Goal: Find specific page/section: Find specific page/section

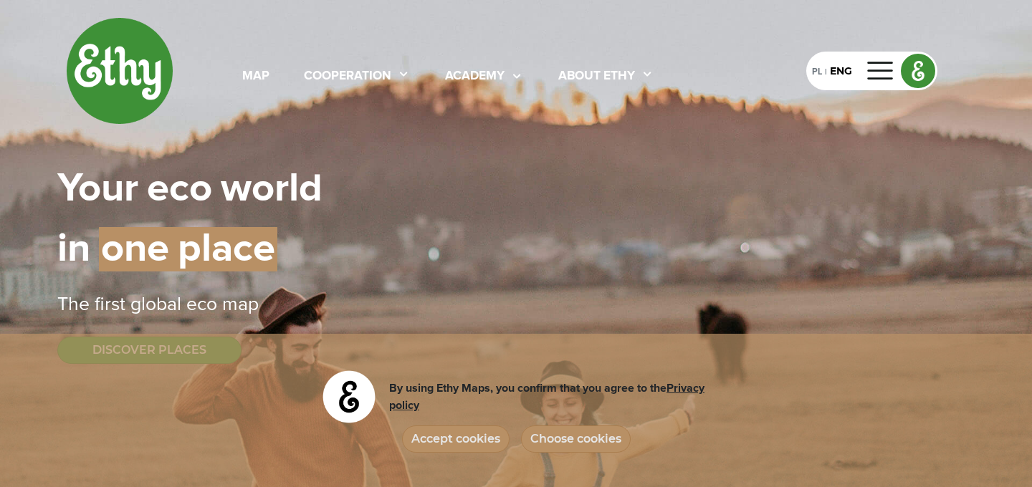
select select
click at [817, 74] on div "PL" at bounding box center [817, 71] width 10 height 16
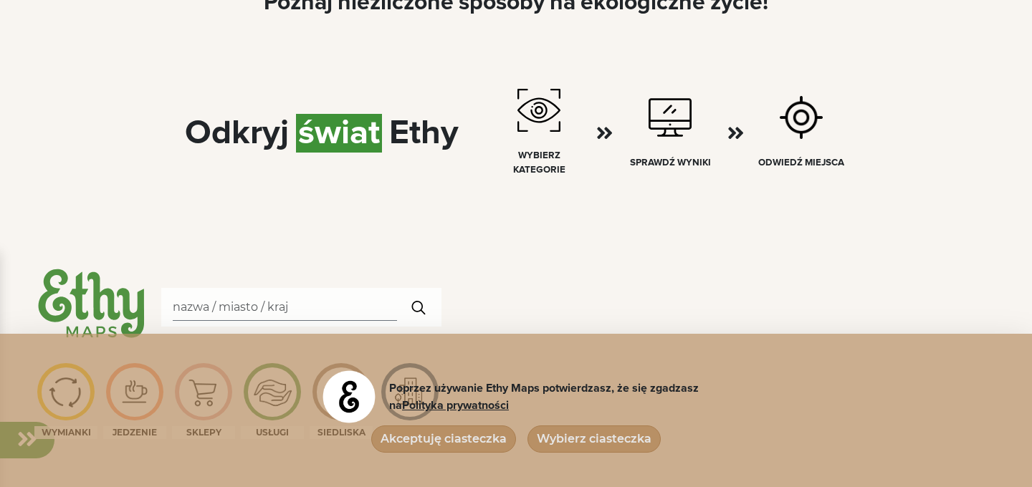
scroll to position [844, 0]
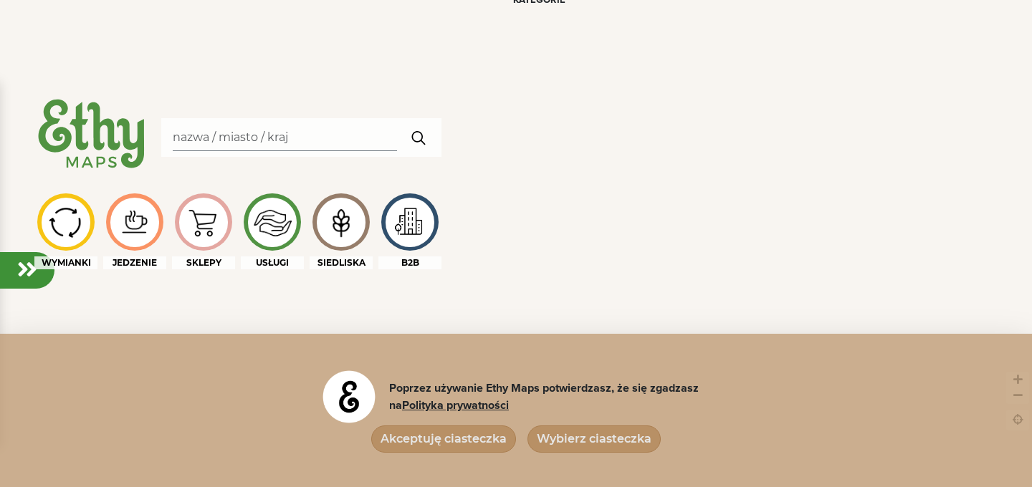
click at [197, 130] on input "Search" at bounding box center [285, 137] width 224 height 27
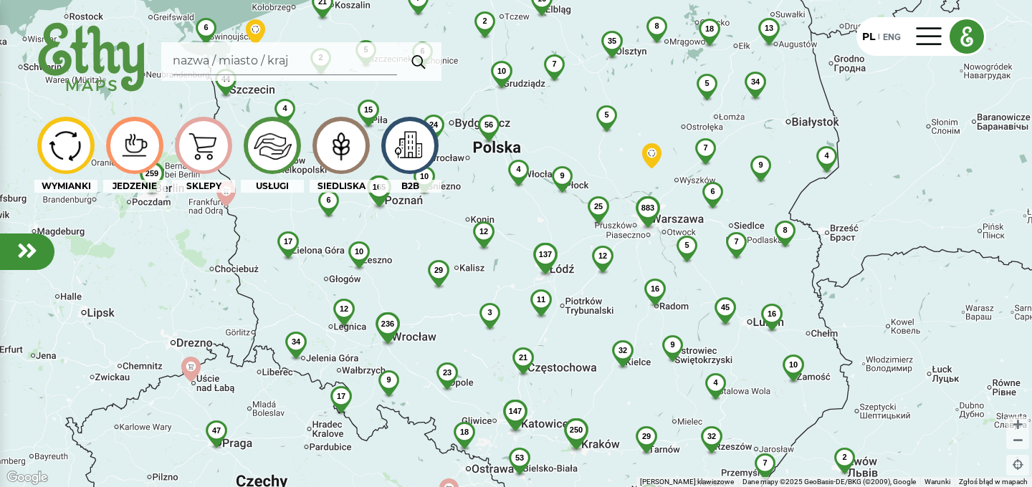
click at [655, 201] on div "883" at bounding box center [647, 207] width 47 height 23
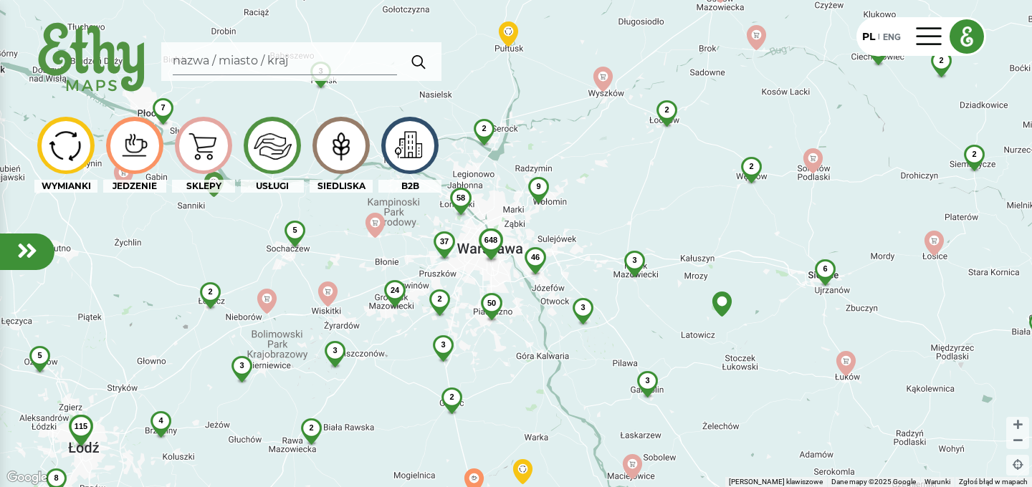
click at [482, 132] on span "2" at bounding box center [484, 128] width 4 height 9
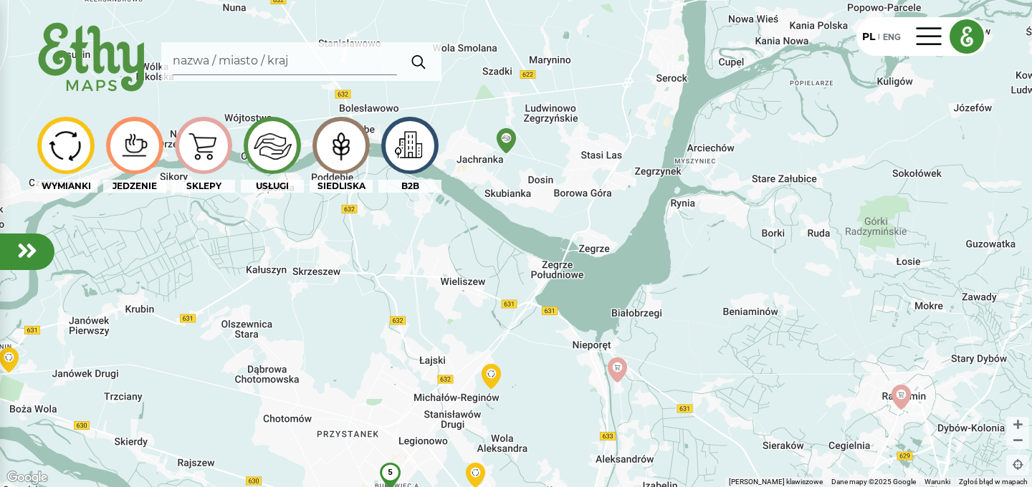
drag, startPoint x: 510, startPoint y: 167, endPoint x: 568, endPoint y: 194, distance: 63.5
click at [568, 194] on div "5" at bounding box center [516, 243] width 1032 height 487
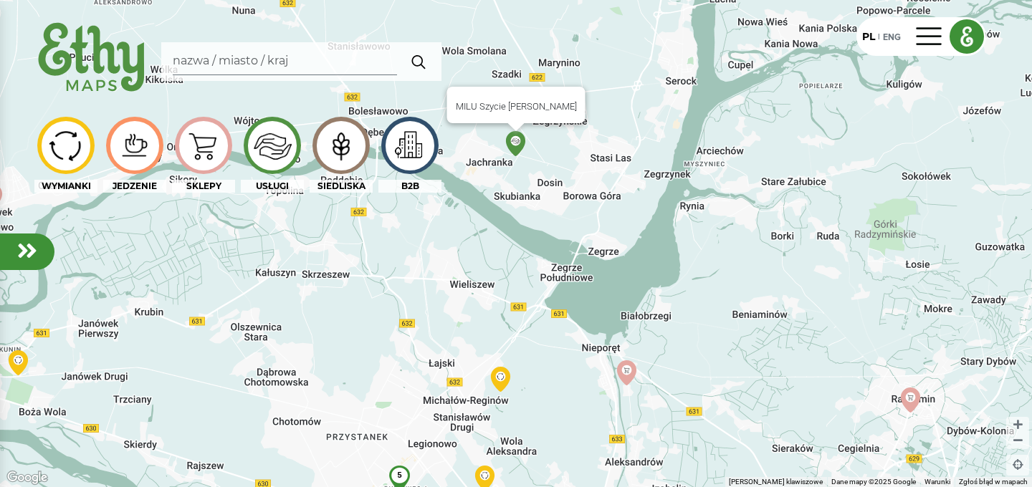
click at [517, 145] on img at bounding box center [515, 143] width 25 height 25
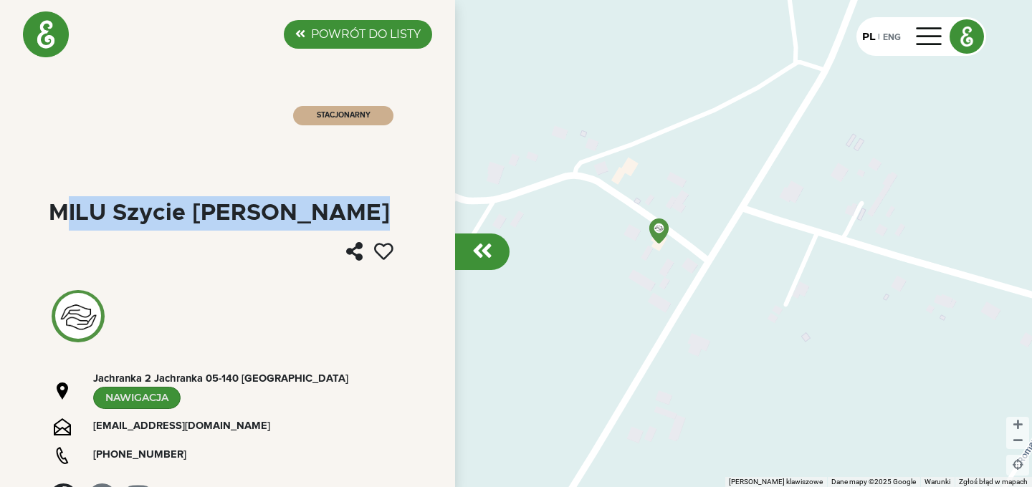
drag, startPoint x: 52, startPoint y: 211, endPoint x: 113, endPoint y: 247, distance: 70.7
click at [113, 225] on div "MILU Szycie [PERSON_NAME]" at bounding box center [219, 213] width 341 height 23
copy div "MILU Szycie [PERSON_NAME]"
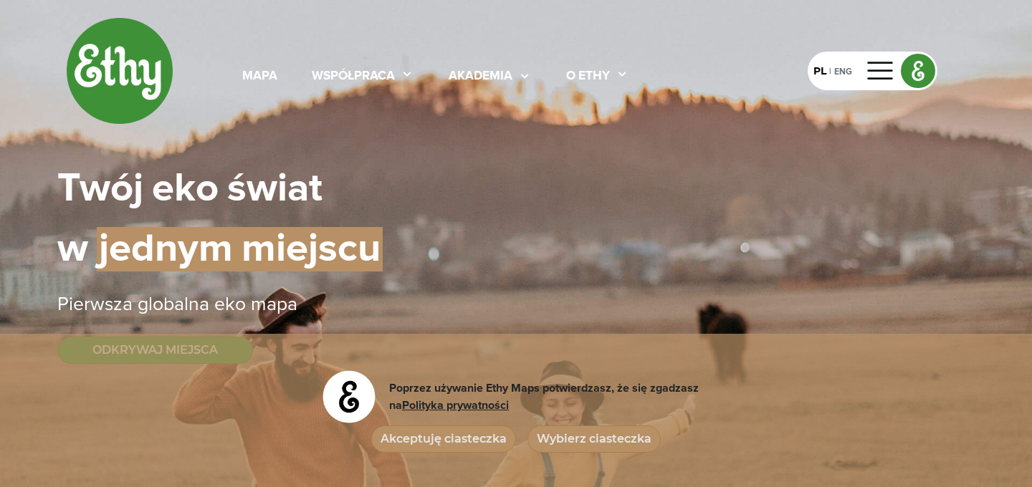
select select
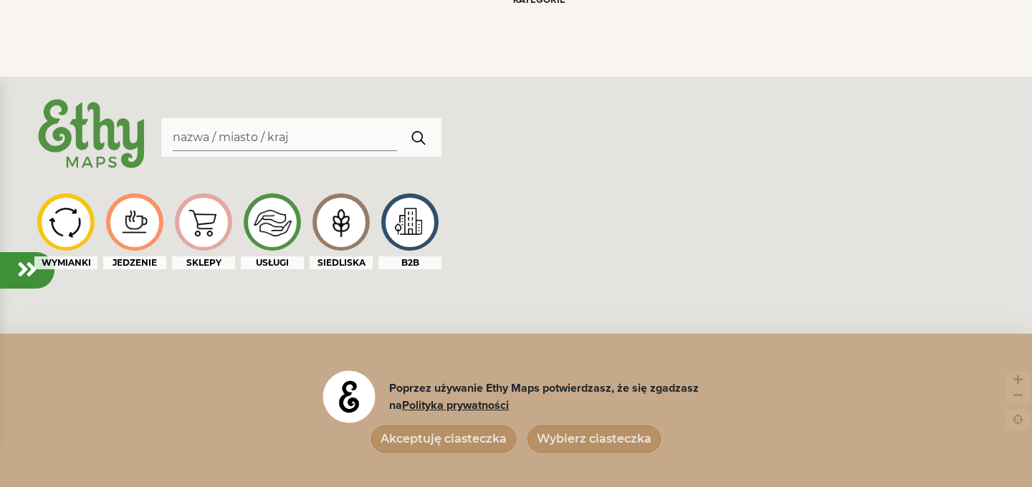
click at [201, 143] on input "Search" at bounding box center [285, 137] width 224 height 27
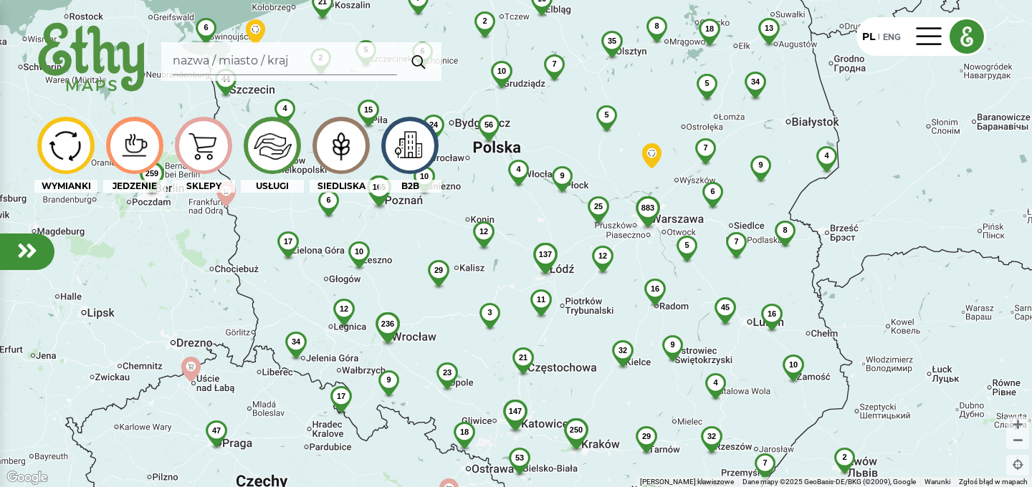
click at [651, 209] on span "883" at bounding box center [647, 208] width 13 height 9
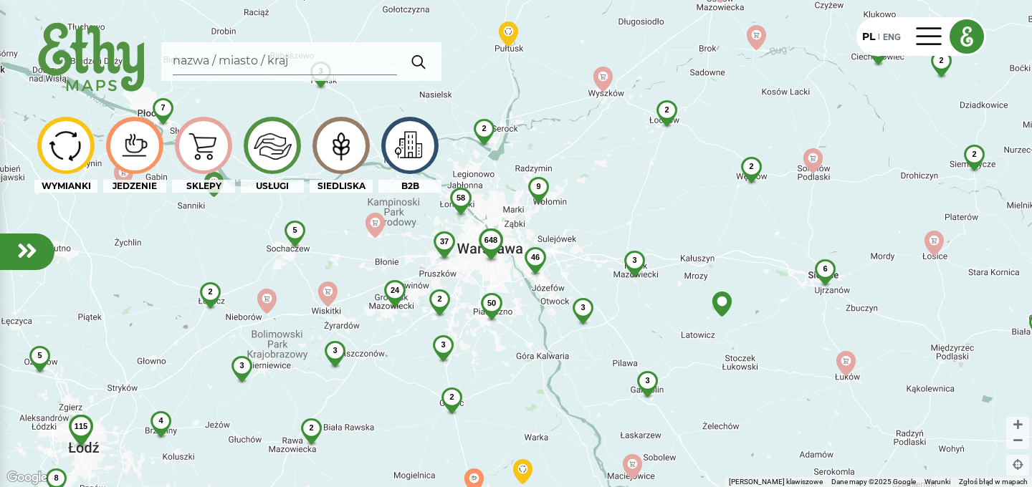
click at [482, 130] on span "2" at bounding box center [484, 128] width 4 height 9
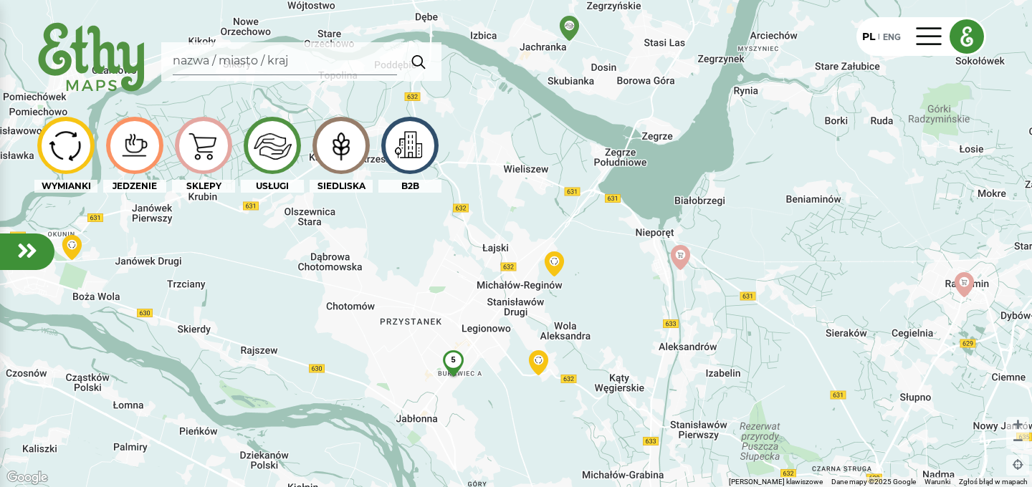
drag, startPoint x: 479, startPoint y: 338, endPoint x: 593, endPoint y: 247, distance: 145.3
click at [593, 247] on div "5" at bounding box center [516, 243] width 1032 height 487
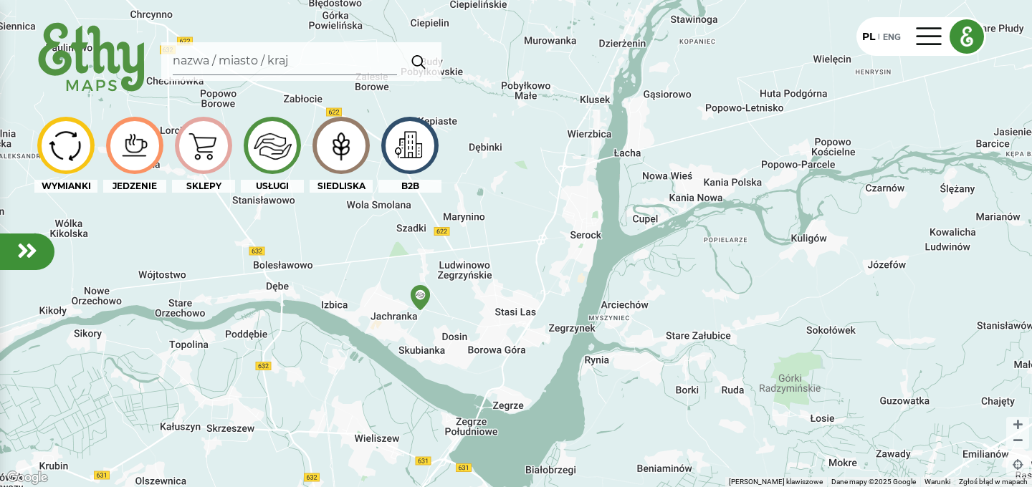
drag, startPoint x: 659, startPoint y: 269, endPoint x: 509, endPoint y: 540, distance: 309.9
click at [509, 487] on html "PL | ENG WYMIANKI JEDZENIE SKLEPY USŁUGI SIEDLISKA B2B ← Przesuń w lewo → Przes…" at bounding box center [516, 243] width 1032 height 487
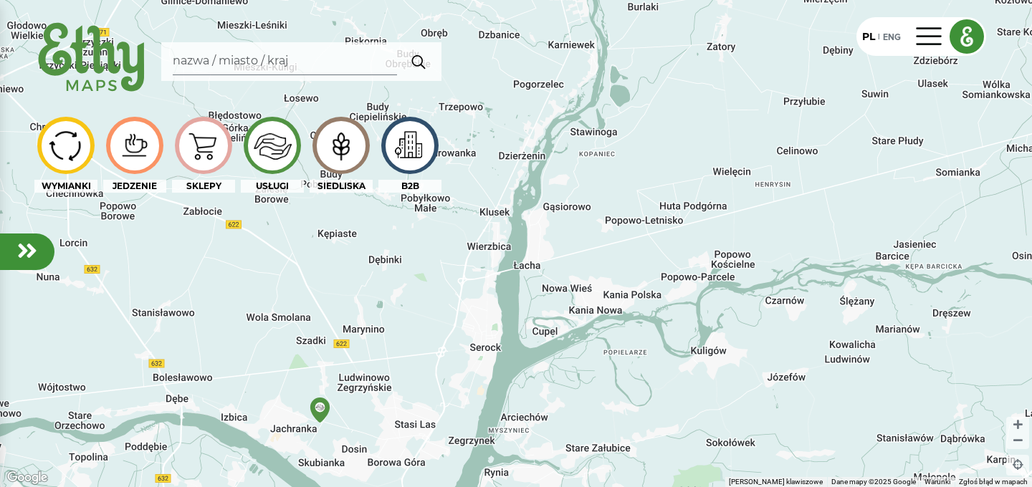
drag, startPoint x: 700, startPoint y: 306, endPoint x: 603, endPoint y: 424, distance: 152.8
click at [604, 425] on div "5 3 2" at bounding box center [516, 243] width 1032 height 487
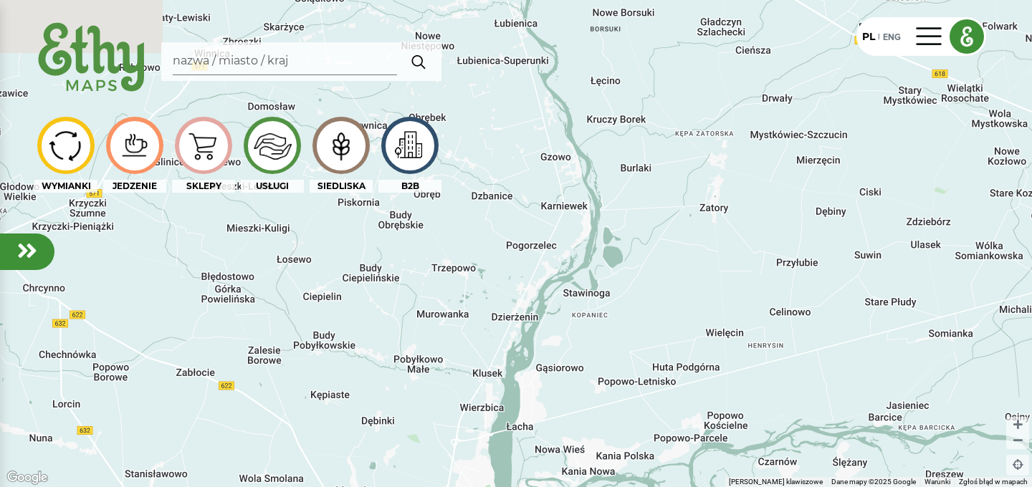
drag, startPoint x: 606, startPoint y: 316, endPoint x: 609, endPoint y: 457, distance: 140.5
click at [609, 457] on div "5 3 2" at bounding box center [516, 243] width 1032 height 487
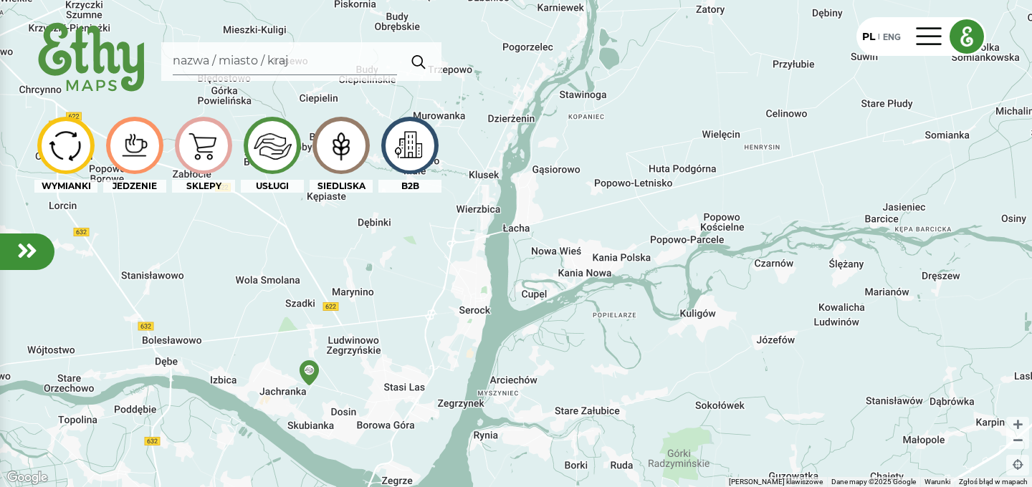
drag, startPoint x: 609, startPoint y: 455, endPoint x: 604, endPoint y: 254, distance: 200.7
click at [604, 254] on div "5 3 2" at bounding box center [516, 243] width 1032 height 487
click at [1021, 444] on em at bounding box center [1017, 440] width 9 height 14
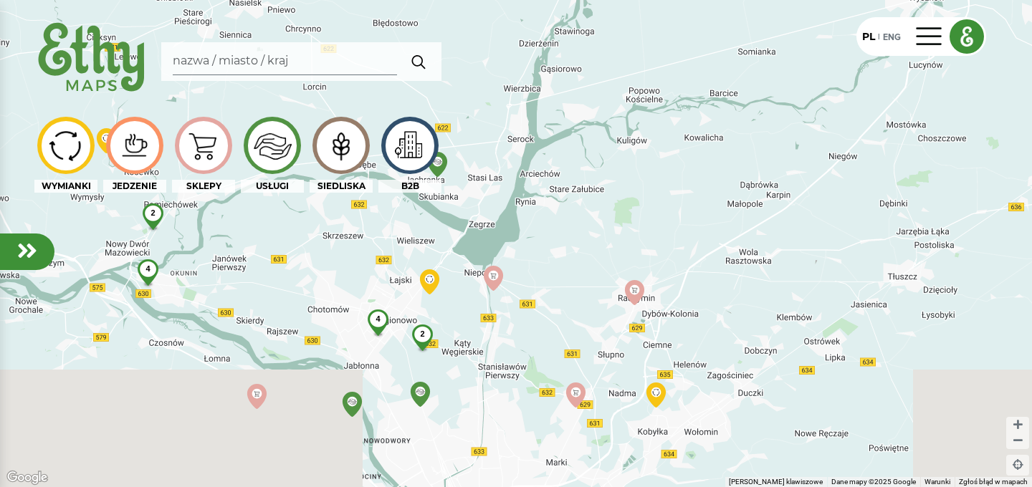
drag, startPoint x: 530, startPoint y: 376, endPoint x: 556, endPoint y: 213, distance: 164.7
click at [556, 214] on div "4 2 4 2" at bounding box center [516, 243] width 1032 height 487
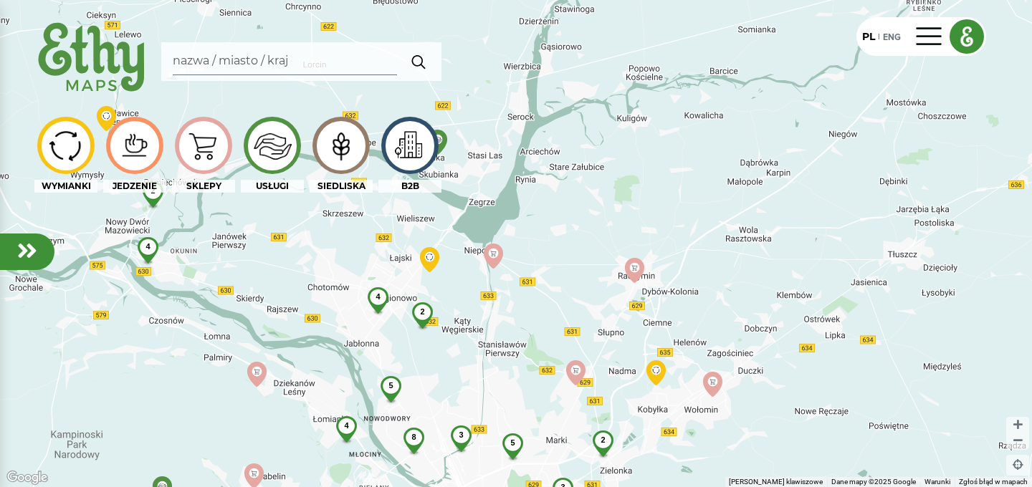
click at [381, 298] on div "4" at bounding box center [378, 296] width 38 height 19
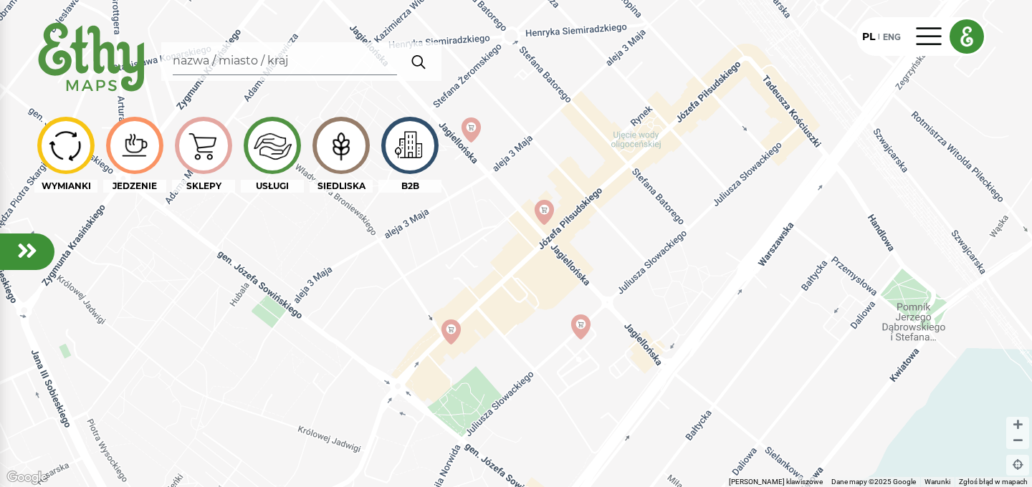
click at [345, 148] on img at bounding box center [341, 146] width 48 height 46
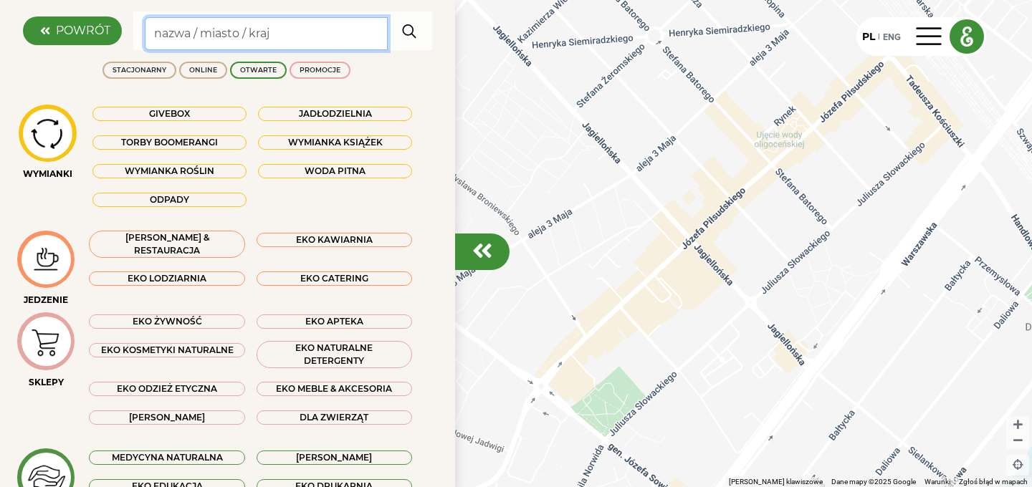
click at [277, 37] on input "Search" at bounding box center [266, 33] width 243 height 33
type input "m"
click at [86, 39] on label "POWRÓT" at bounding box center [83, 30] width 54 height 17
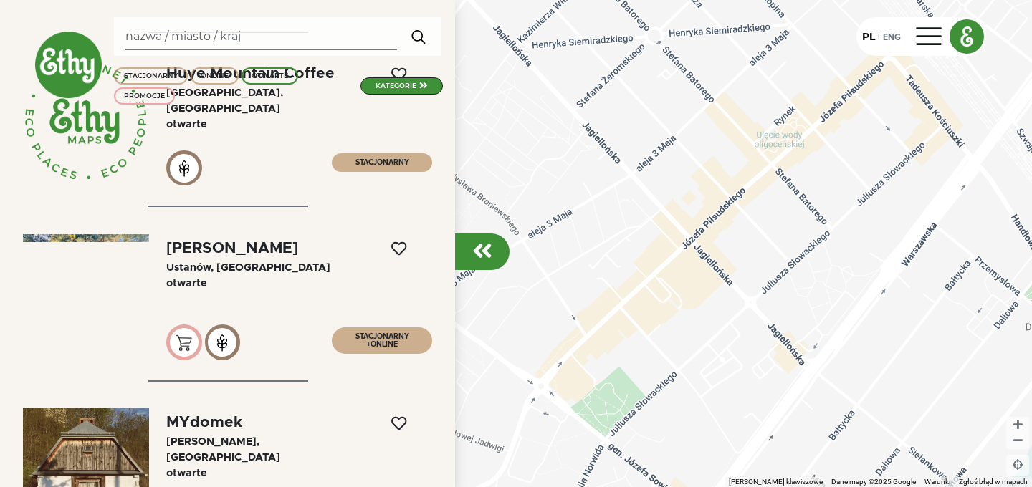
scroll to position [595, 0]
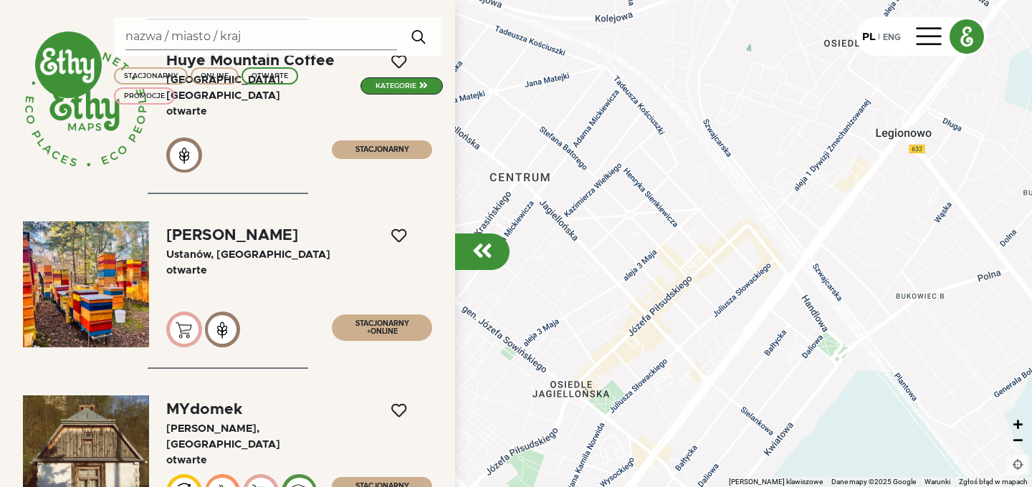
click at [1018, 440] on em at bounding box center [1017, 440] width 9 height 14
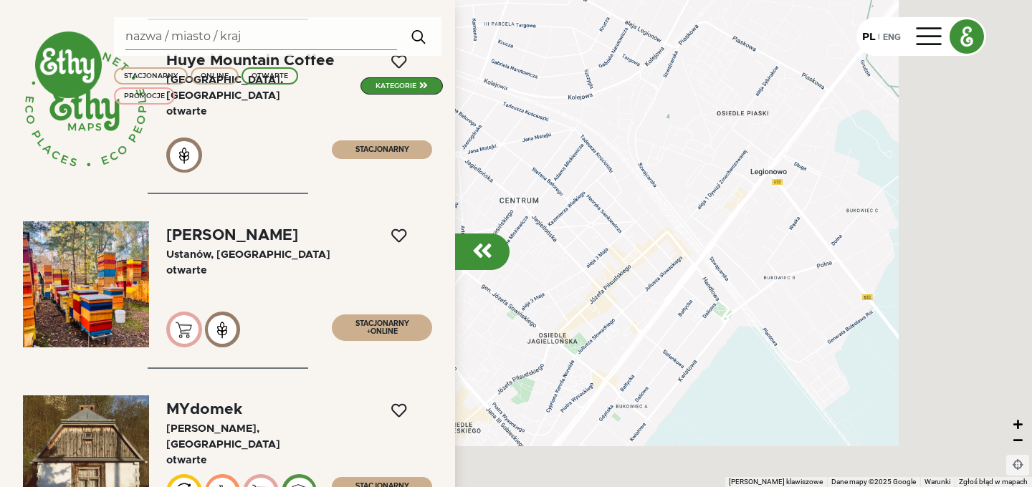
click at [1018, 440] on em at bounding box center [1017, 440] width 9 height 14
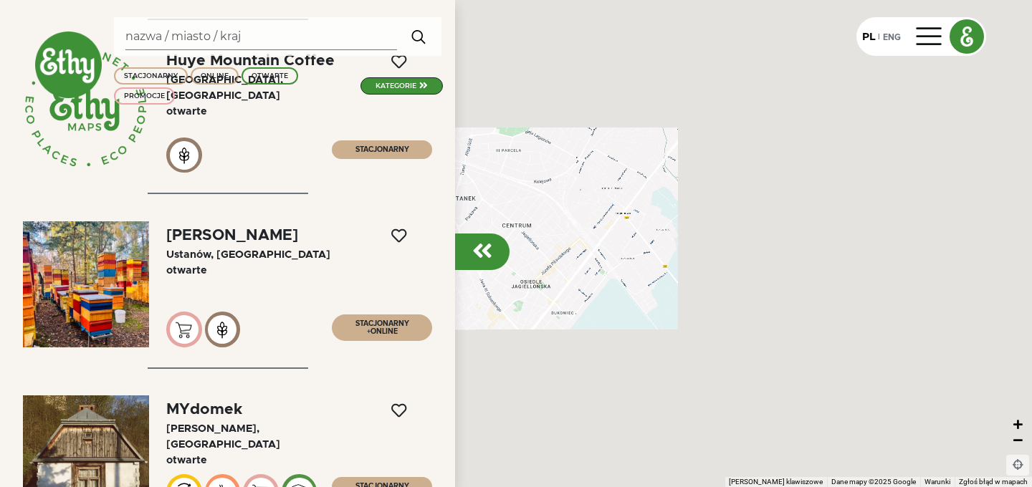
click at [1018, 440] on em at bounding box center [1017, 440] width 9 height 14
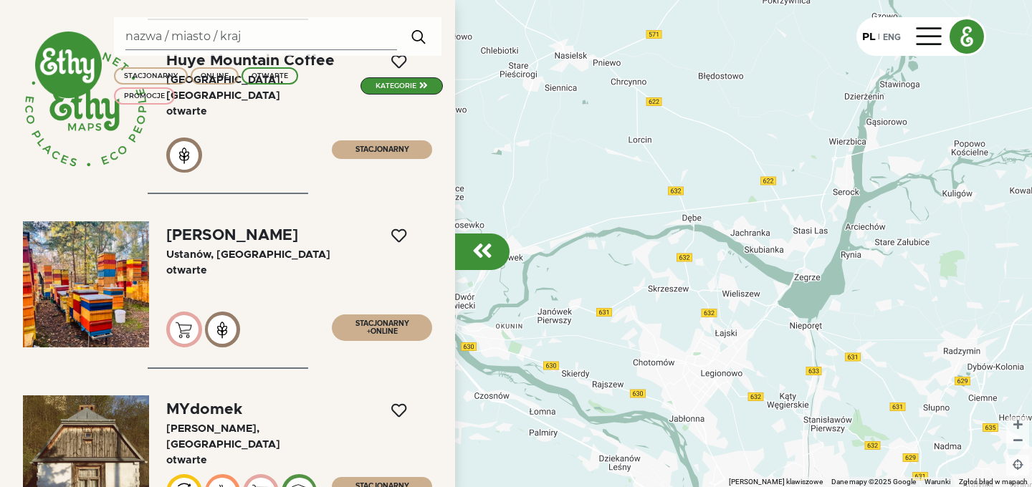
drag, startPoint x: 755, startPoint y: 201, endPoint x: 939, endPoint y: 344, distance: 233.4
click at [939, 343] on div at bounding box center [516, 243] width 1032 height 487
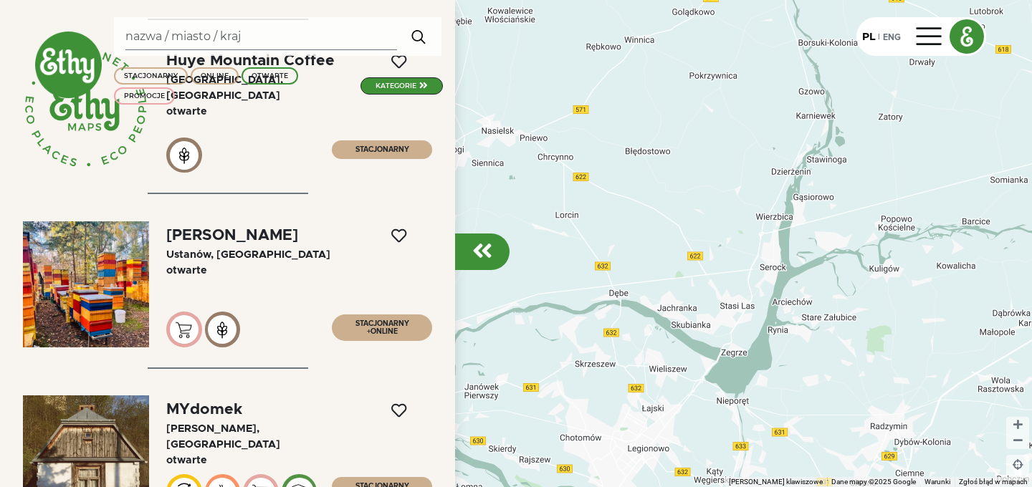
drag, startPoint x: 912, startPoint y: 272, endPoint x: 836, endPoint y: 348, distance: 108.0
click at [836, 348] on div at bounding box center [516, 243] width 1032 height 487
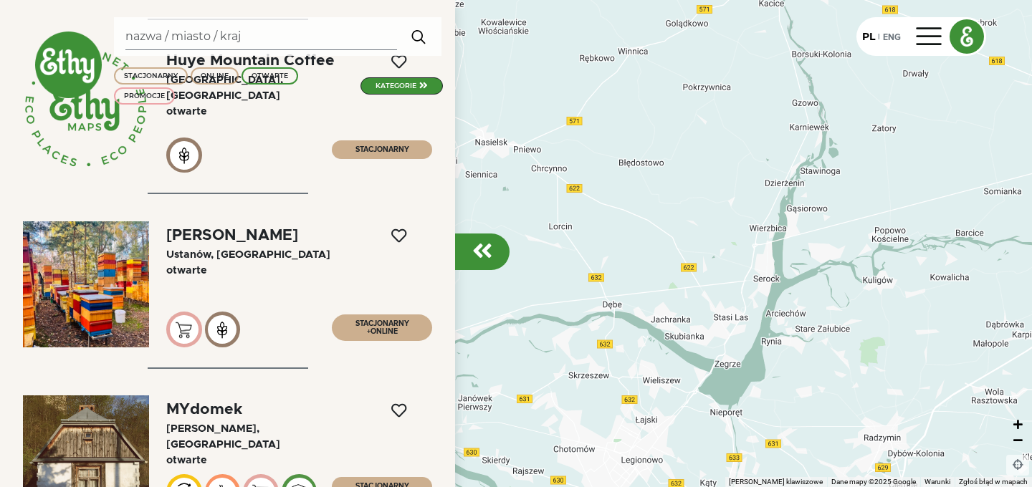
click at [1016, 442] on em at bounding box center [1017, 440] width 9 height 14
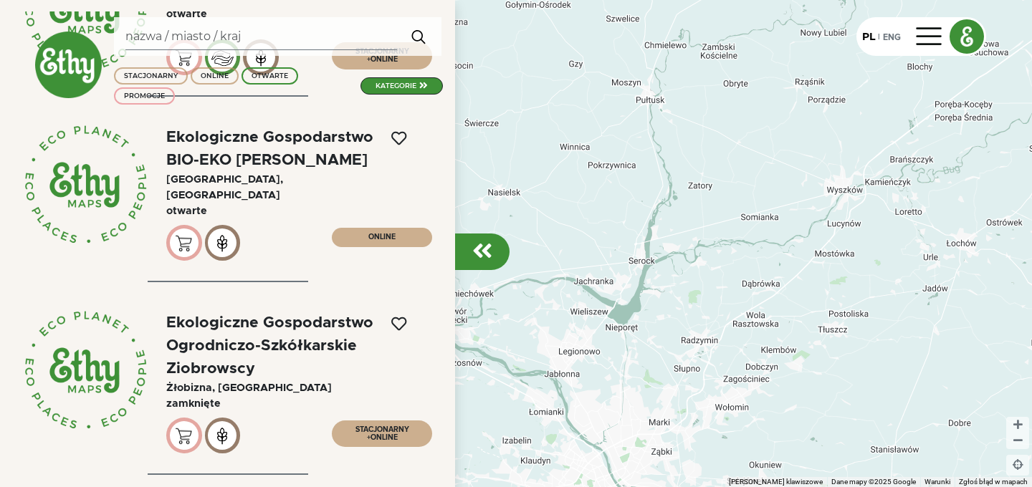
scroll to position [1605, 0]
